Goal: Information Seeking & Learning: Find specific fact

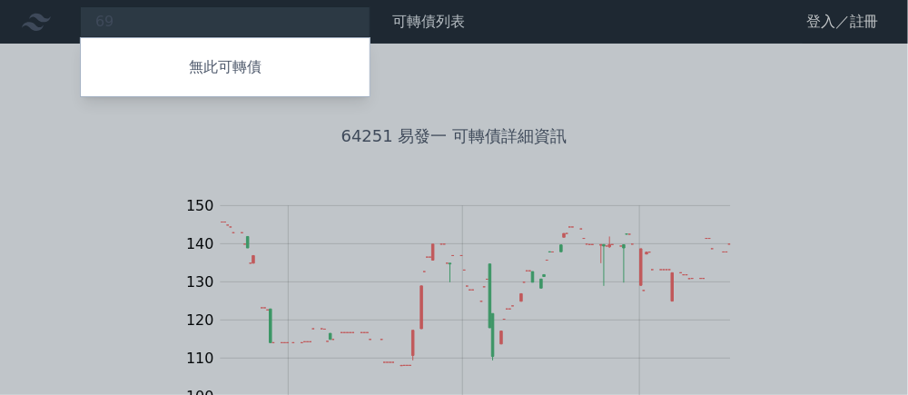
type input "6"
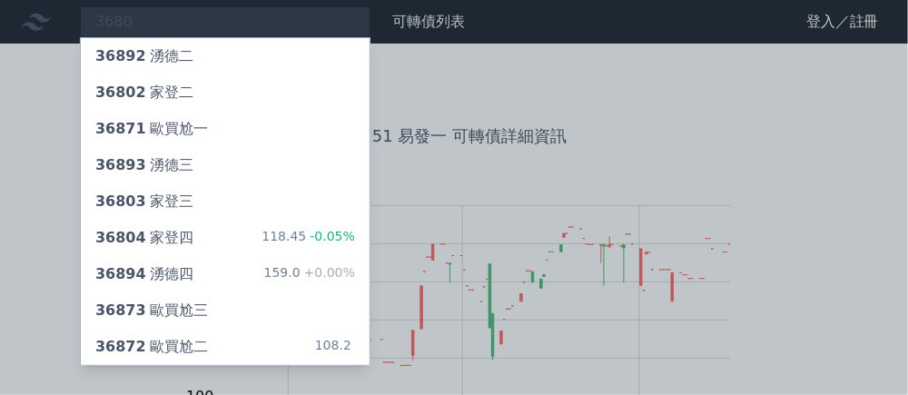
type input "3680"
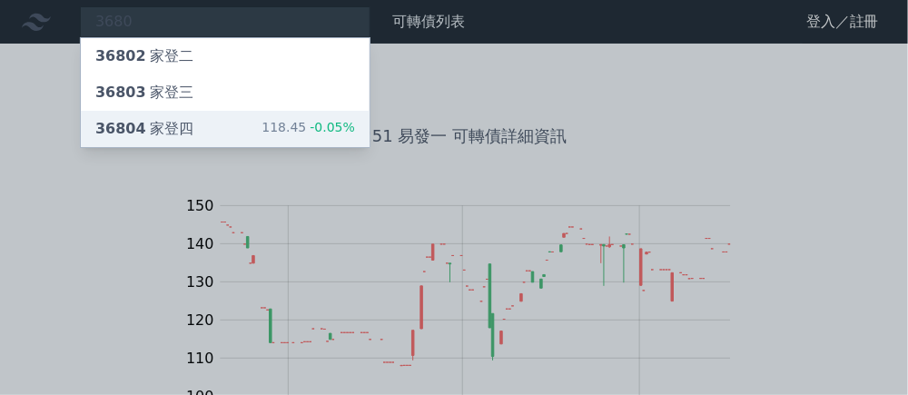
click at [154, 125] on div "36804 家登四" at bounding box center [144, 129] width 98 height 22
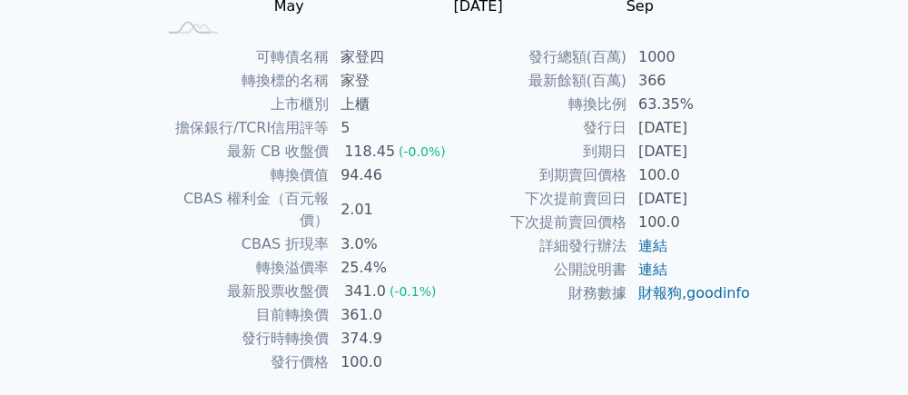
scroll to position [445, 0]
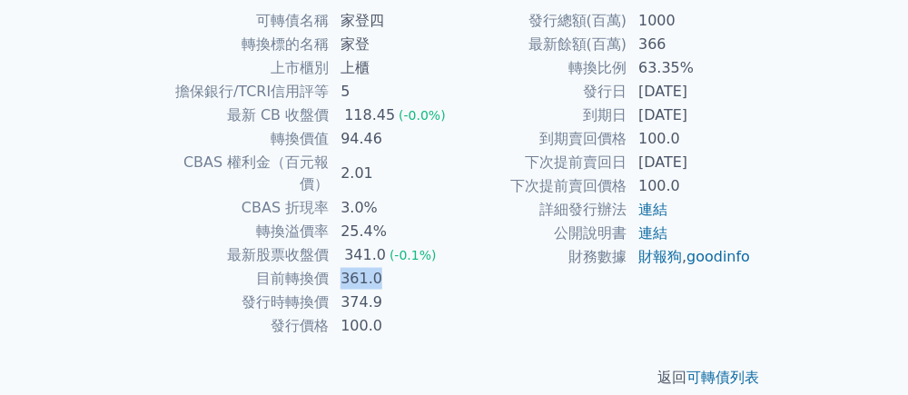
drag, startPoint x: 339, startPoint y: 254, endPoint x: 419, endPoint y: 261, distance: 81.1
click at [419, 267] on td "361.0" at bounding box center [392, 279] width 124 height 24
click at [427, 267] on td "361.0" at bounding box center [392, 279] width 124 height 24
drag, startPoint x: 340, startPoint y: 254, endPoint x: 382, endPoint y: 256, distance: 42.7
click at [382, 267] on td "361.0" at bounding box center [392, 279] width 124 height 24
